Goal: Task Accomplishment & Management: Manage account settings

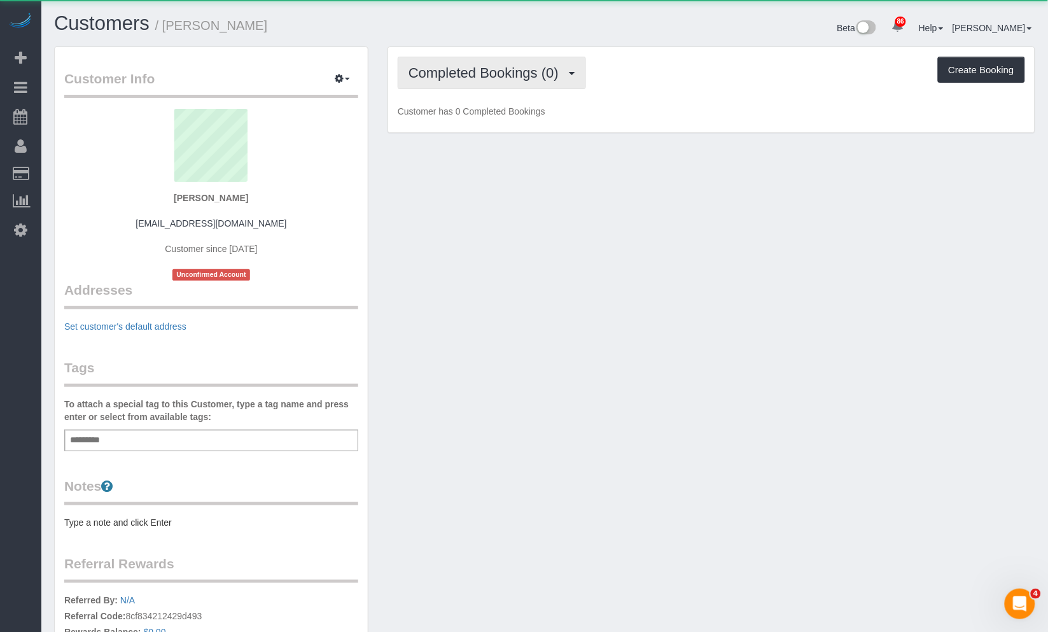
click at [474, 78] on span "Completed Bookings (0)" at bounding box center [486, 73] width 157 height 16
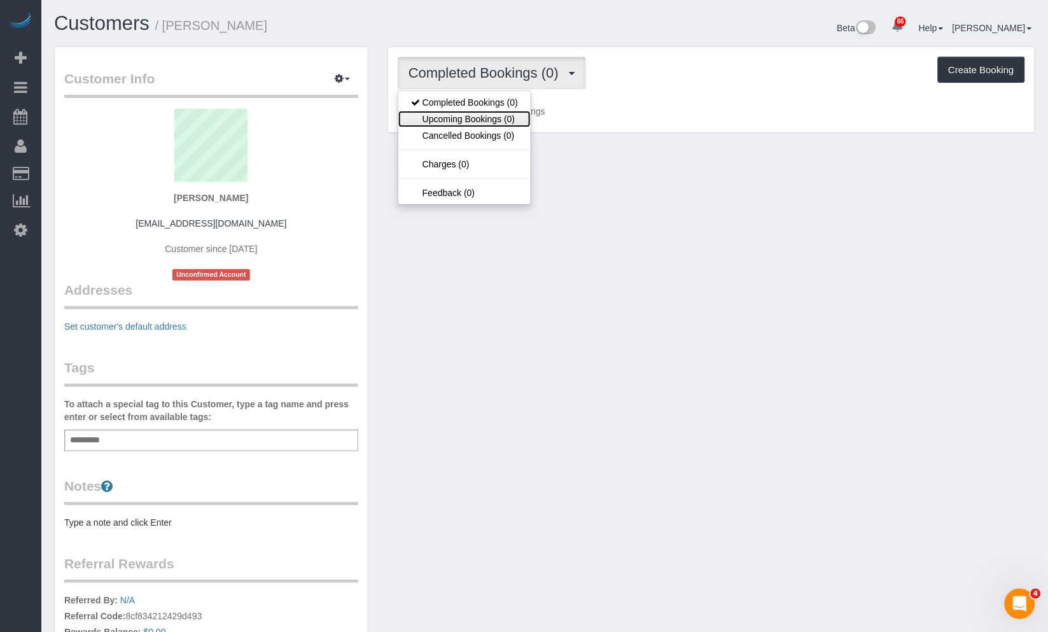
click at [485, 120] on link "Upcoming Bookings (0)" at bounding box center [464, 119] width 132 height 17
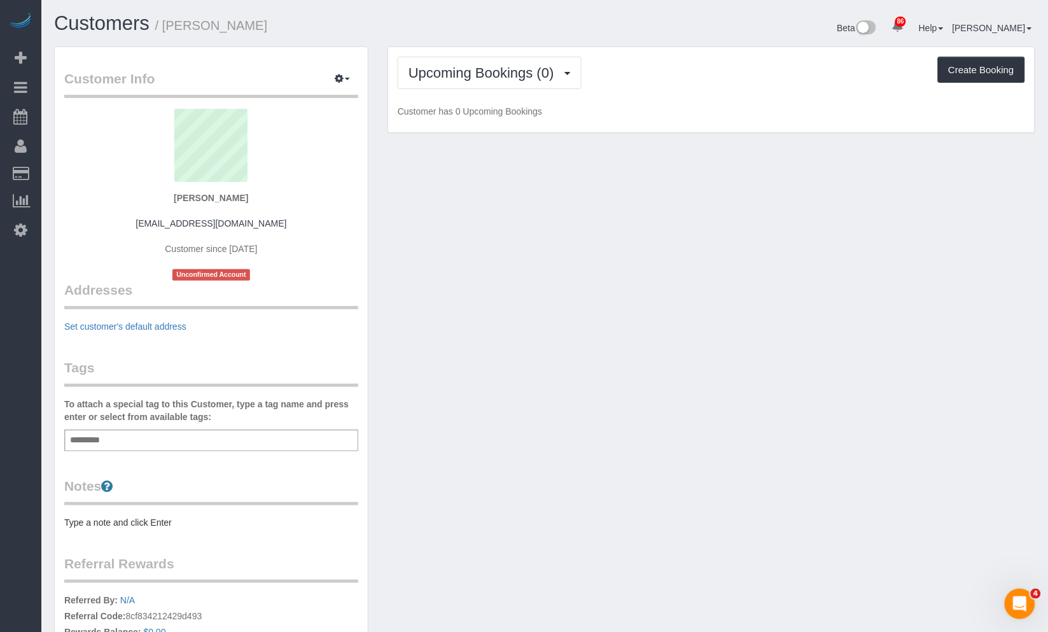
click at [460, 32] on h1 "Customers / [PERSON_NAME]" at bounding box center [294, 24] width 481 height 22
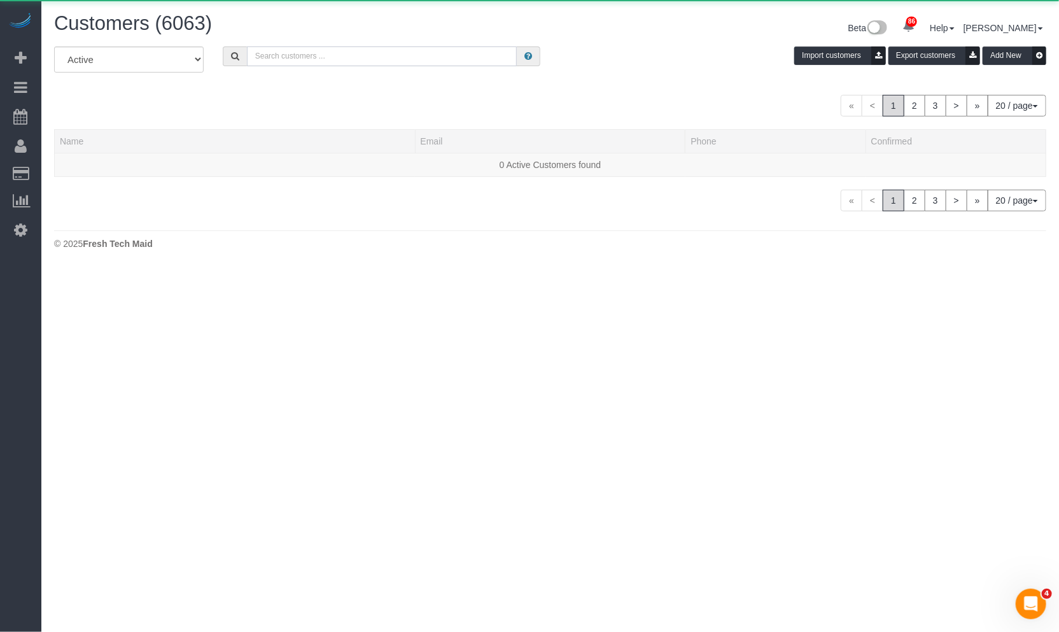
drag, startPoint x: 290, startPoint y: 55, endPoint x: 299, endPoint y: 65, distance: 13.1
click at [298, 66] on input "text" at bounding box center [382, 56] width 270 height 20
paste input "[PERSON_NAME]"
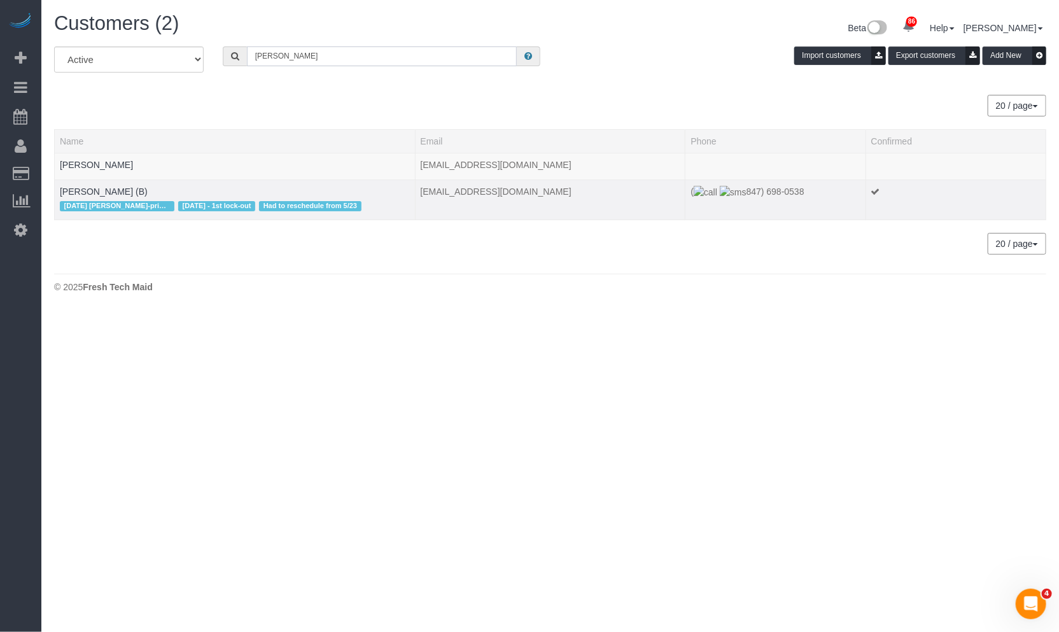
type input "[PERSON_NAME]"
click at [134, 191] on td "[PERSON_NAME] (B) [DATE] [PERSON_NAME]-primary [DATE] - 1st lock-out Had to res…" at bounding box center [235, 199] width 361 height 40
click at [122, 188] on link "[PERSON_NAME] (B)" at bounding box center [104, 191] width 88 height 10
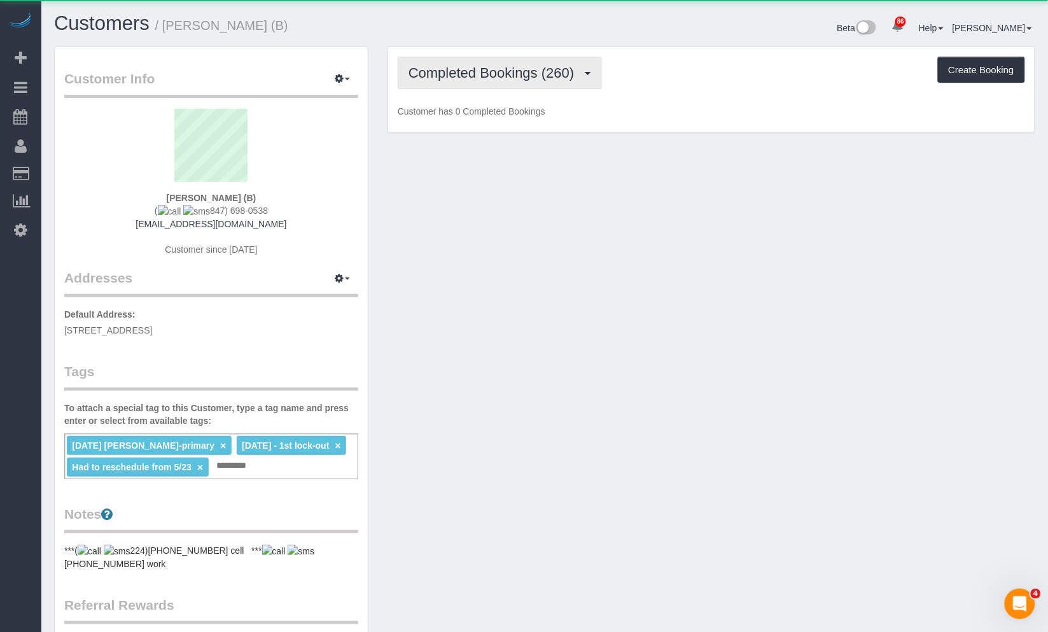
click at [520, 57] on button "Completed Bookings (260)" at bounding box center [500, 73] width 204 height 32
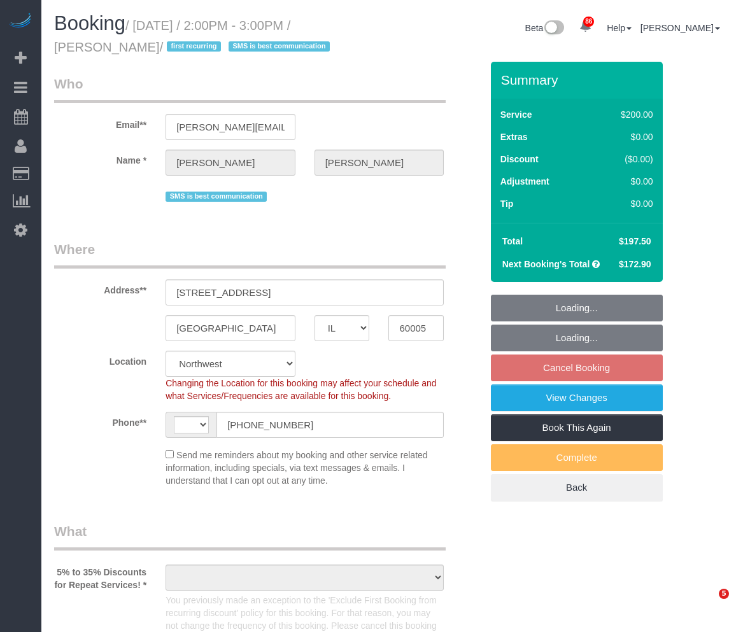
select select "IL"
select select "string:fspay-46461b0c-2964-4b41-a651-97e1274448d7"
select select "number:1"
select select "number:58"
select select "number:138"
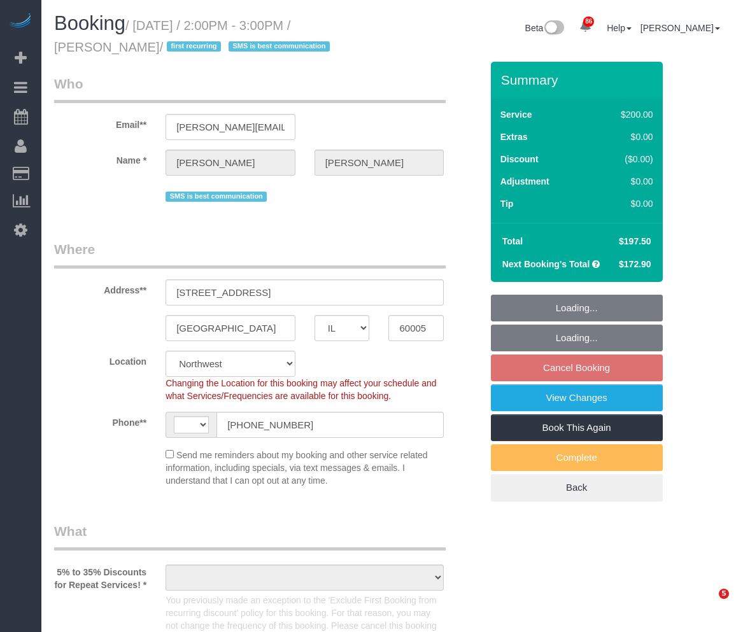
select select "number:107"
select select "string:US"
select select "object:1196"
select select "512"
select select "3"
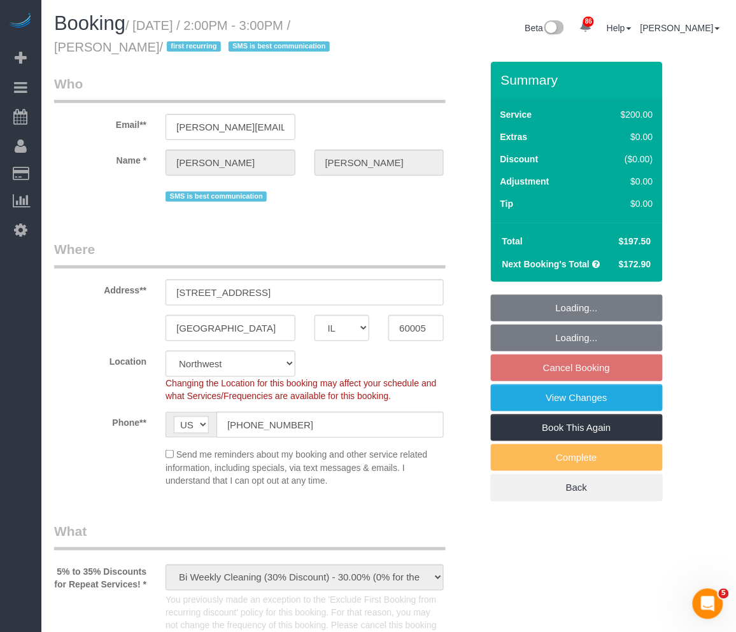
select select "object:1348"
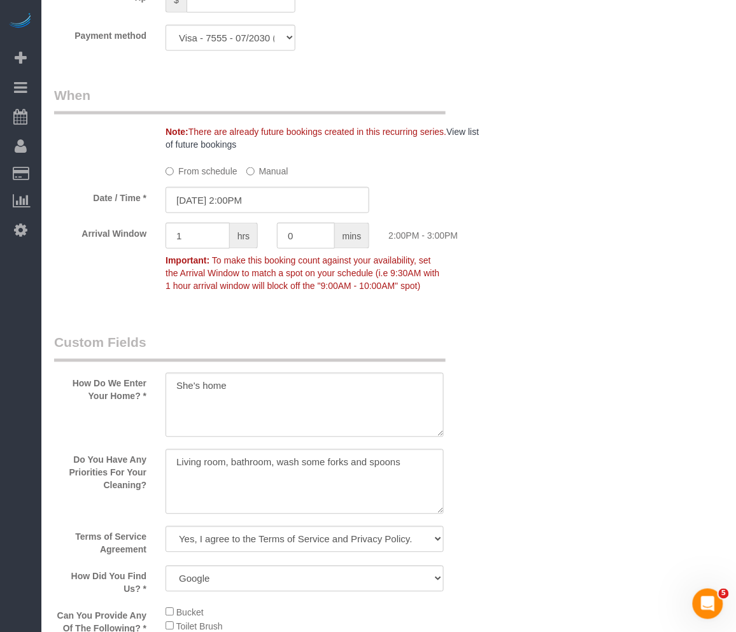
scroll to position [1626, 0]
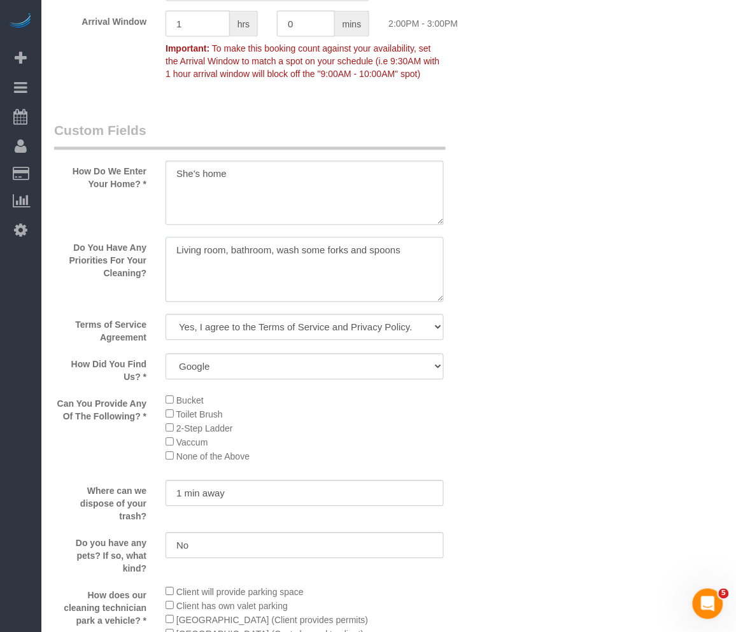
click at [206, 276] on textarea at bounding box center [304, 269] width 278 height 65
click at [170, 272] on textarea at bounding box center [304, 269] width 278 height 65
click at [190, 269] on textarea at bounding box center [304, 269] width 278 height 65
click at [179, 295] on textarea at bounding box center [304, 269] width 278 height 65
click at [261, 264] on textarea at bounding box center [304, 269] width 278 height 65
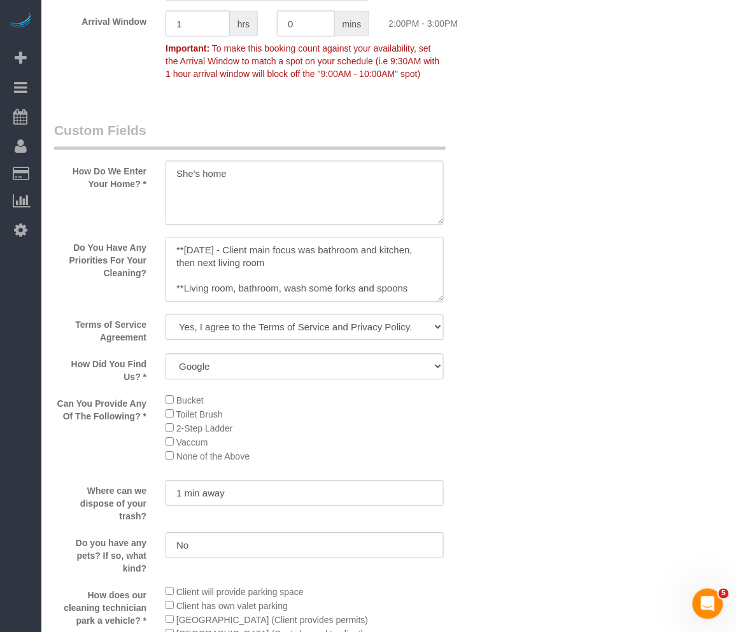
click at [339, 289] on textarea at bounding box center [304, 269] width 278 height 65
click at [328, 278] on textarea at bounding box center [304, 269] width 278 height 65
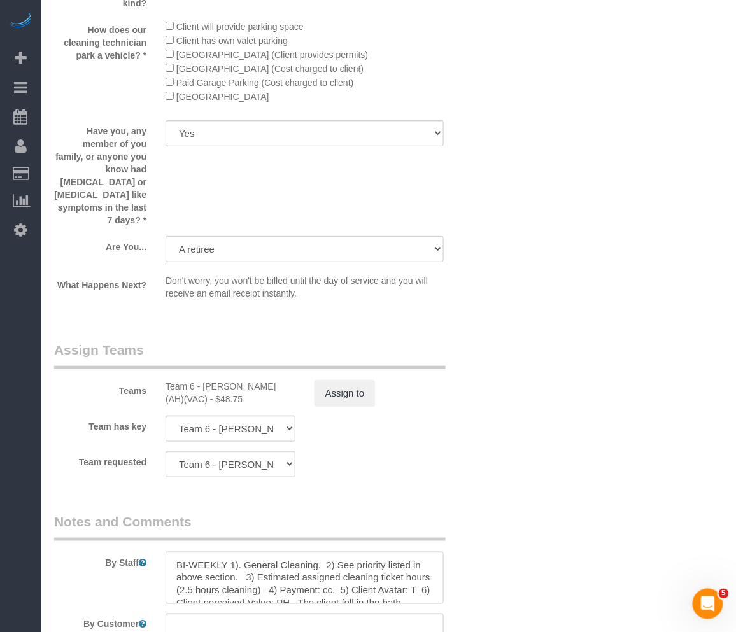
scroll to position [2435, 0]
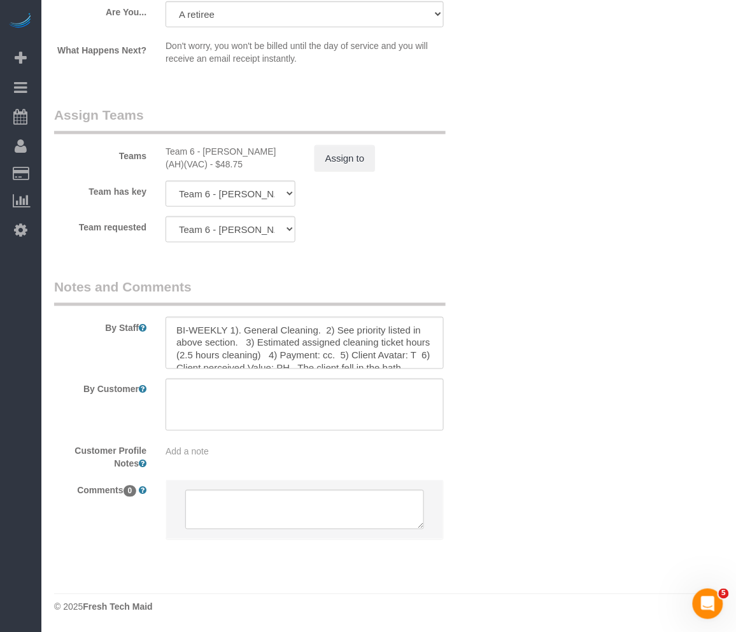
type textarea "**10/8/2025 - Client main focus was bathroom and kitchen, then next living room…"
click at [402, 352] on textarea at bounding box center [304, 343] width 278 height 52
click at [371, 354] on textarea at bounding box center [304, 343] width 278 height 52
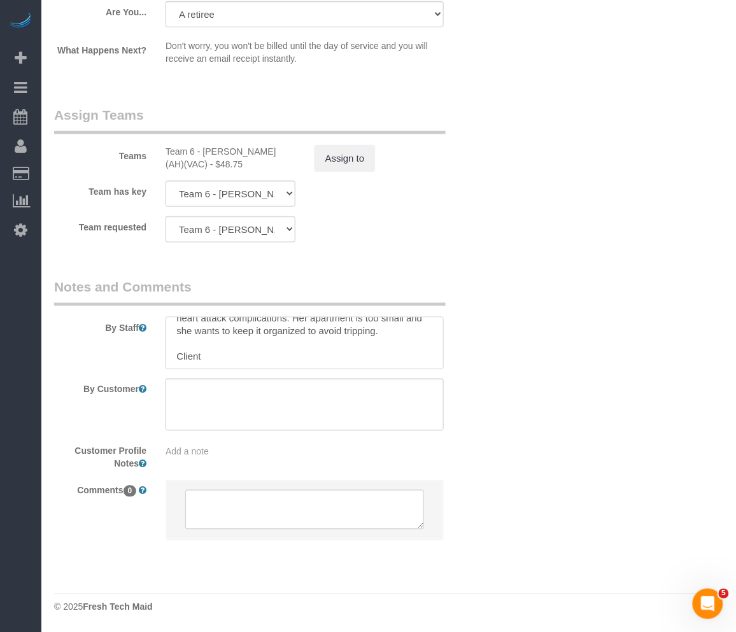
scroll to position [0, 0]
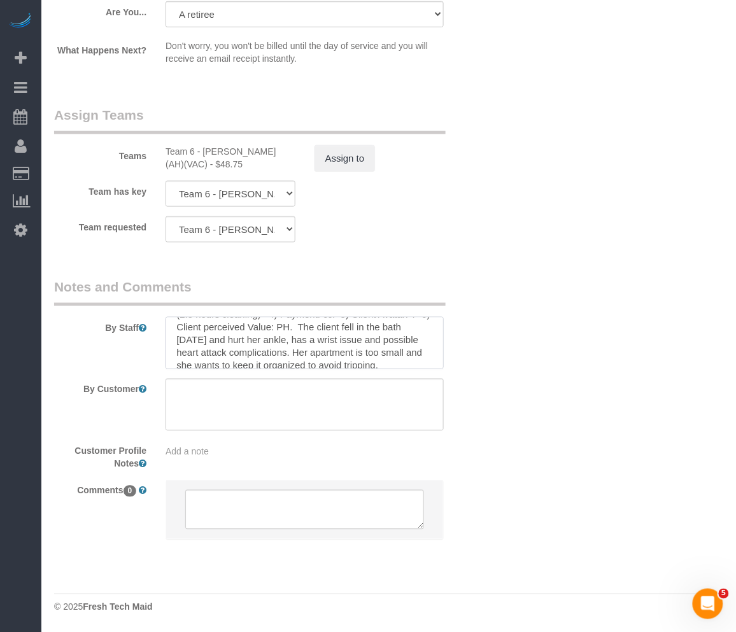
drag, startPoint x: 249, startPoint y: 328, endPoint x: 263, endPoint y: 357, distance: 32.2
click at [249, 328] on textarea at bounding box center [304, 343] width 278 height 52
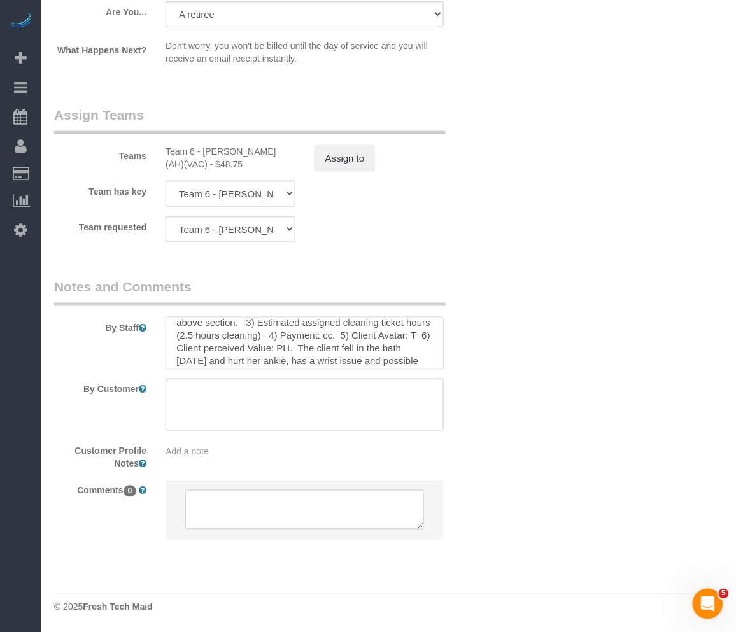
click at [244, 347] on textarea at bounding box center [304, 343] width 278 height 52
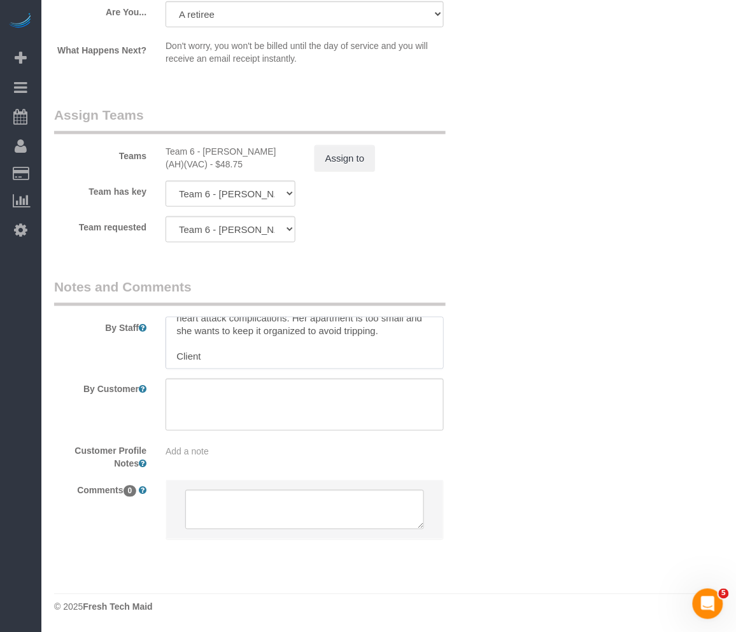
click at [227, 348] on textarea at bounding box center [304, 343] width 278 height 52
drag, startPoint x: 217, startPoint y: 355, endPoint x: 154, endPoint y: 357, distance: 63.0
click at [154, 357] on div "By Staff" at bounding box center [268, 323] width 446 height 92
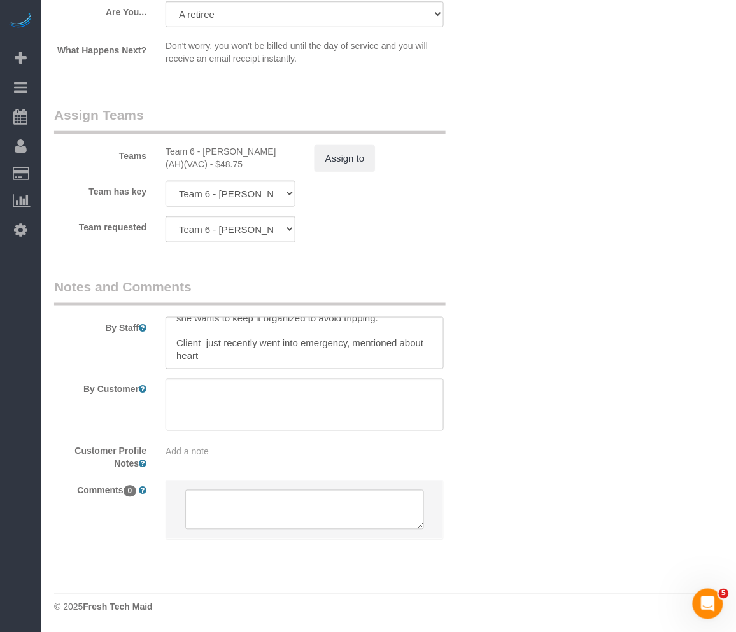
drag, startPoint x: 524, startPoint y: 376, endPoint x: 512, endPoint y: 375, distance: 11.5
click at [283, 358] on textarea at bounding box center [304, 343] width 278 height 52
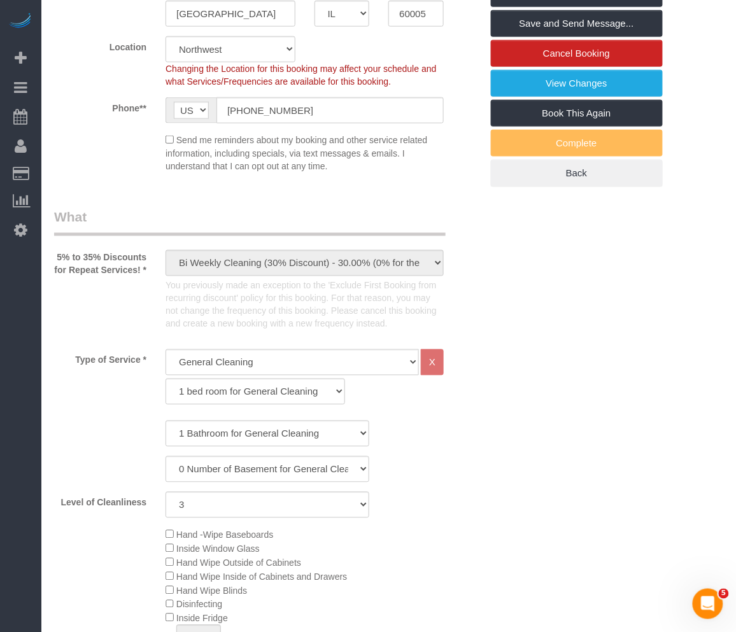
scroll to position [0, 0]
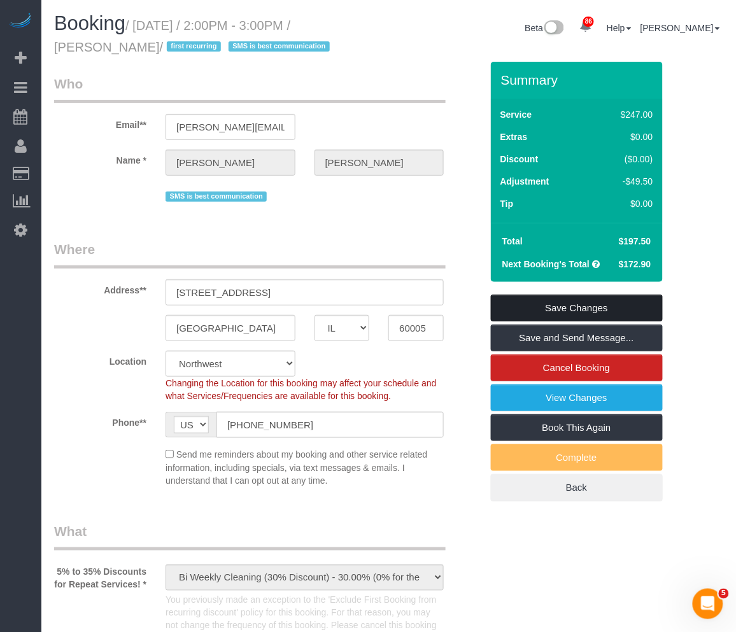
type textarea "BI-WEEKLY 1). General Cleaning. 2) See priority listed in above section. 3) Est…"
click at [555, 312] on link "Save Changes" at bounding box center [577, 308] width 172 height 27
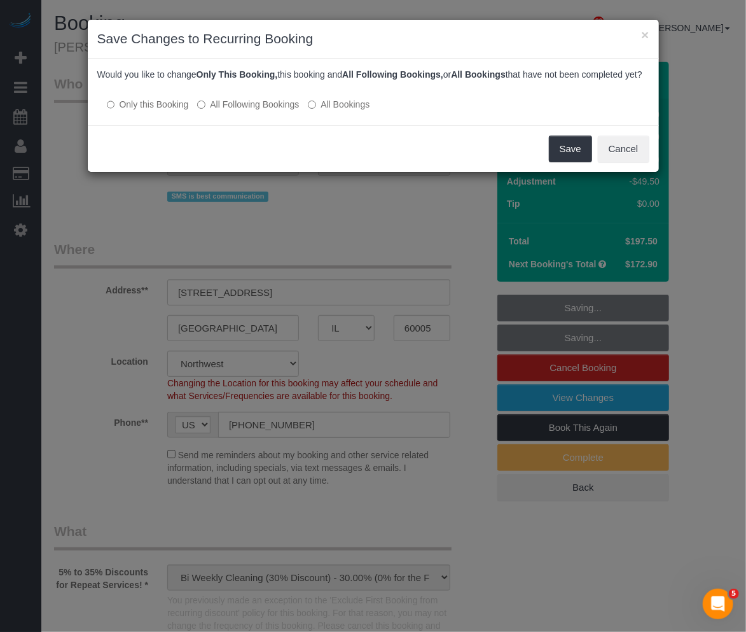
click at [244, 111] on label "All Following Bookings" at bounding box center [248, 104] width 102 height 13
click at [564, 162] on button "Save" at bounding box center [570, 149] width 43 height 27
